Goal: Task Accomplishment & Management: Complete application form

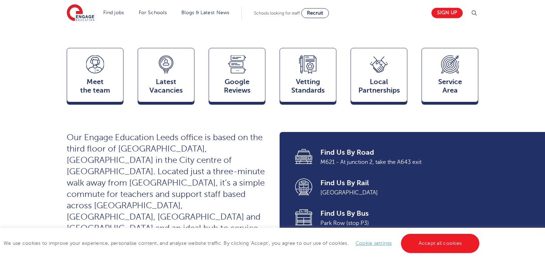
scroll to position [160, 0]
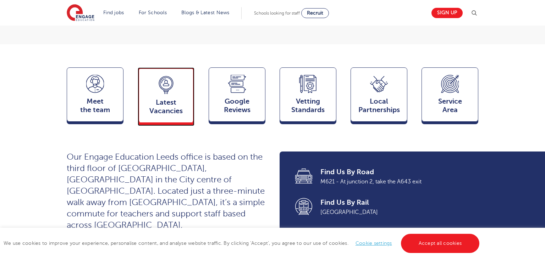
click at [159, 98] on span "Latest Vacancies" at bounding box center [166, 106] width 47 height 17
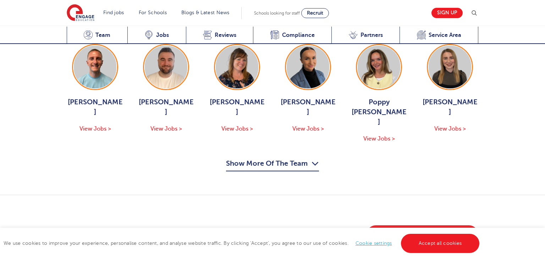
scroll to position [986, 0]
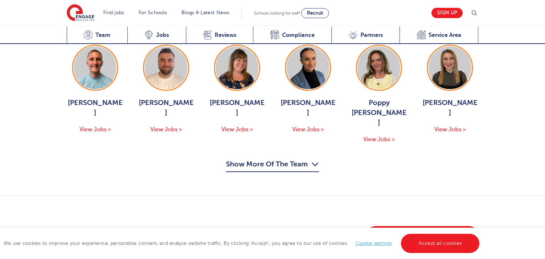
scroll to position [870, 0]
click at [415, 226] on link "View Vacancies in [GEOGRAPHIC_DATA]" at bounding box center [422, 235] width 112 height 18
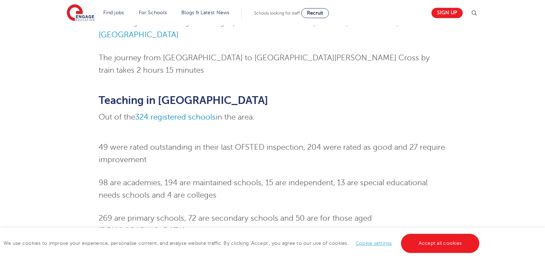
scroll to position [467, 0]
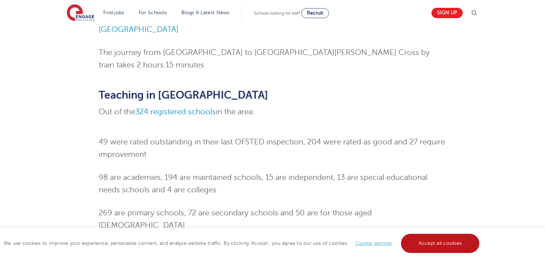
click at [420, 242] on link "Accept all cookies" at bounding box center [440, 243] width 79 height 19
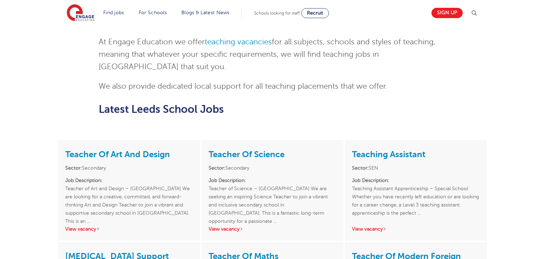
scroll to position [857, 0]
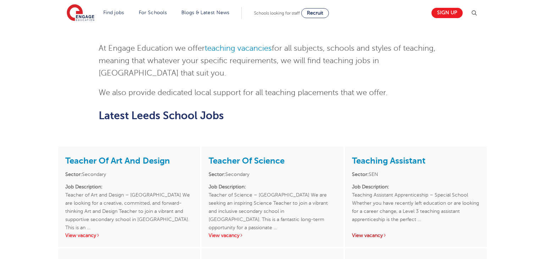
click at [369, 233] on link "View vacancy" at bounding box center [369, 235] width 35 height 5
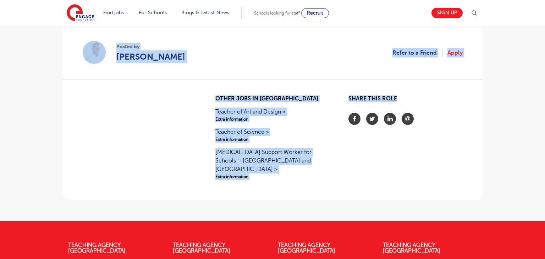
scroll to position [517, 0]
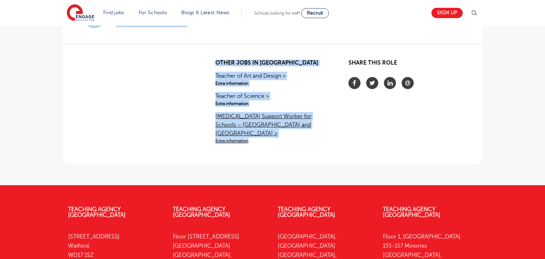
drag, startPoint x: 85, startPoint y: 35, endPoint x: 310, endPoint y: 133, distance: 245.1
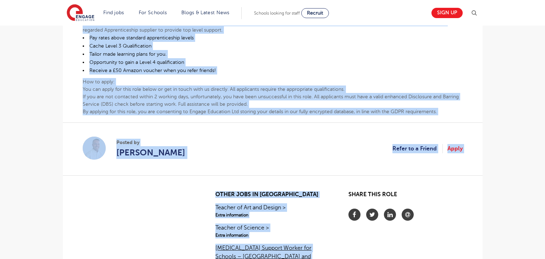
scroll to position [386, 0]
copy section "Loremips Dolorsita Consec 71/96/67 Adipi el s Doeius Tempo £90 - £54 Incid Utla…"
click at [310, 133] on section "Posted by [PERSON_NAME] Refer to a Friend Apply" at bounding box center [273, 148] width 380 height 53
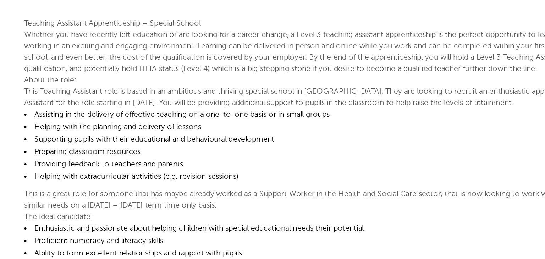
scroll to position [172, 0]
